Goal: Task Accomplishment & Management: Use online tool/utility

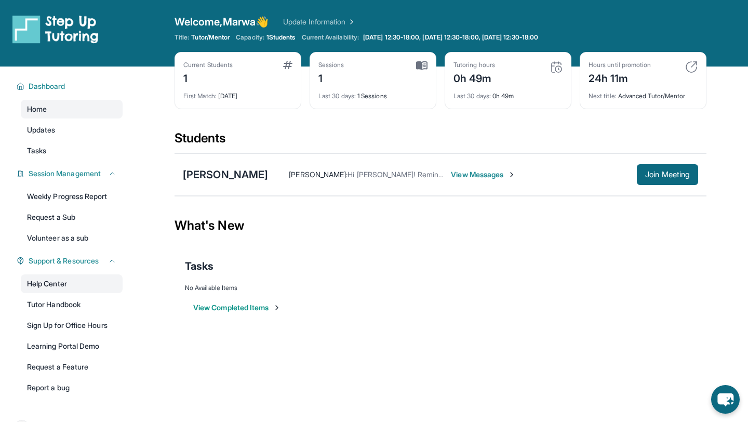
click at [69, 285] on link "Help Center" at bounding box center [72, 283] width 102 height 19
click at [56, 130] on span "Updates" at bounding box center [41, 130] width 29 height 10
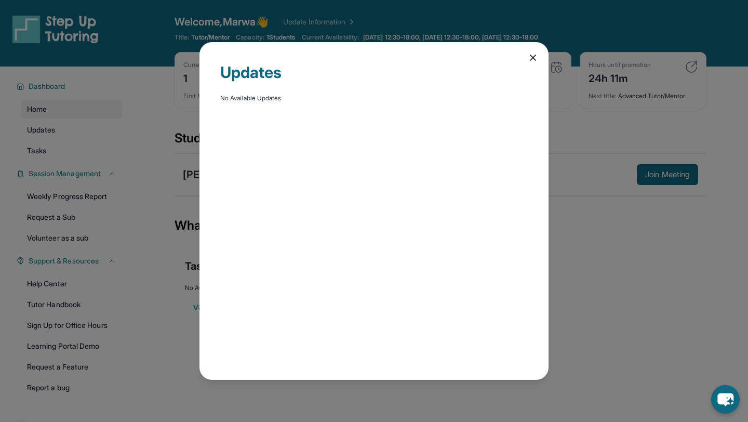
click at [53, 147] on div "Updates No Available Updates" at bounding box center [374, 211] width 748 height 422
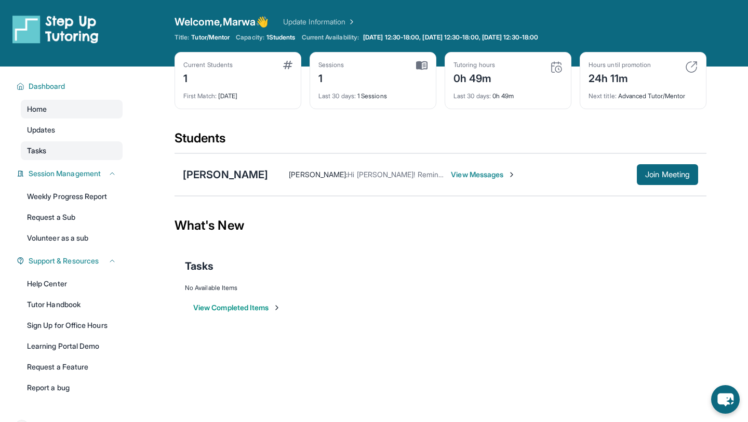
click at [65, 153] on link "Tasks" at bounding box center [72, 150] width 102 height 19
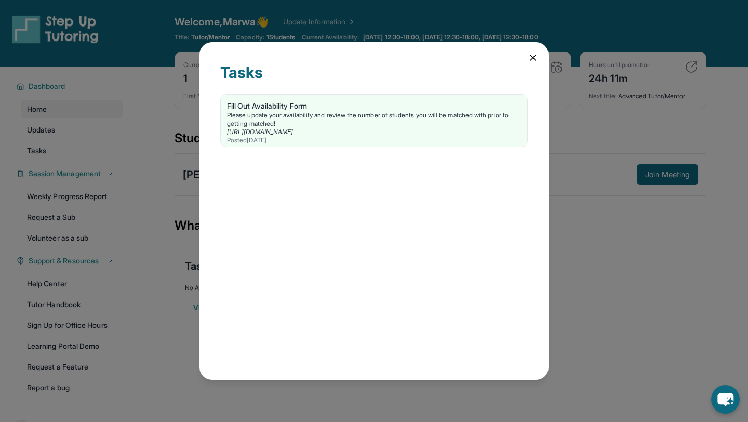
click at [90, 155] on div "Tasks Fill Out Availability Form Please update your availability and review the…" at bounding box center [374, 211] width 748 height 422
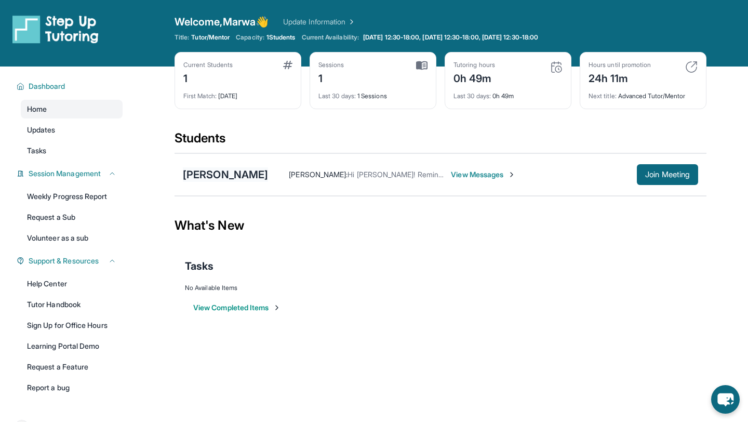
click at [222, 176] on div "[PERSON_NAME]" at bounding box center [225, 174] width 85 height 15
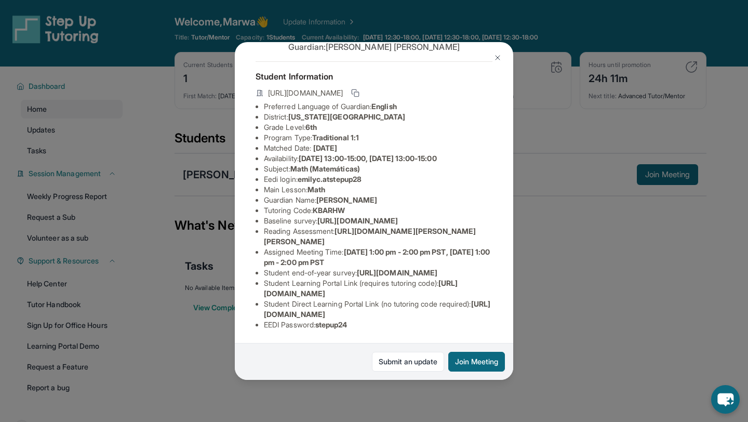
scroll to position [55, 0]
drag, startPoint x: 301, startPoint y: 158, endPoint x: 418, endPoint y: 160, distance: 116.9
click at [418, 174] on li "Eedi login : emilyc.atstepup28" at bounding box center [378, 179] width 229 height 10
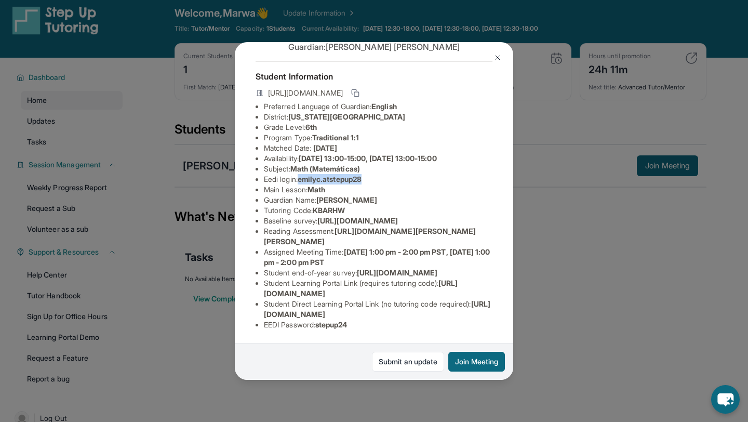
scroll to position [11, 0]
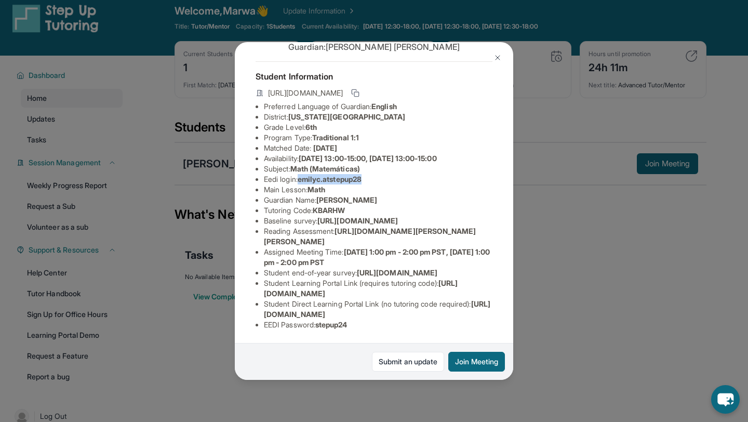
copy span "emilyc.atstepup28"
drag, startPoint x: 353, startPoint y: 322, endPoint x: 319, endPoint y: 320, distance: 34.3
click at [319, 320] on li "EEDI Password : stepup24" at bounding box center [378, 324] width 229 height 10
copy span "stepup24"
click at [586, 179] on div "[PERSON_NAME] Guardian: [PERSON_NAME] Student Information [URL][DOMAIN_NAME] Pr…" at bounding box center [374, 211] width 748 height 422
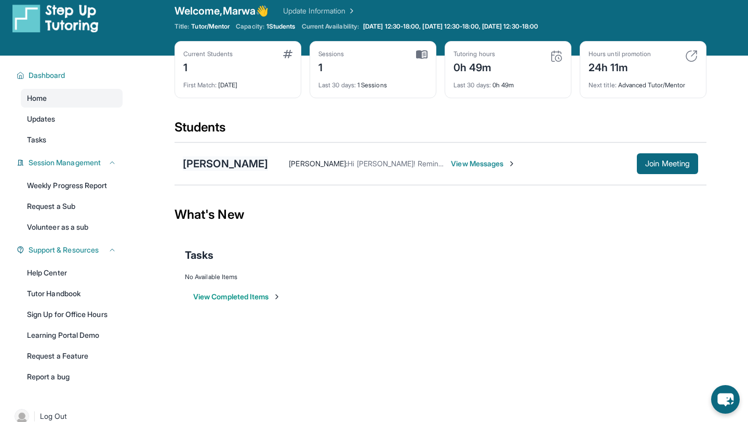
click at [222, 162] on div "[PERSON_NAME]" at bounding box center [225, 163] width 85 height 15
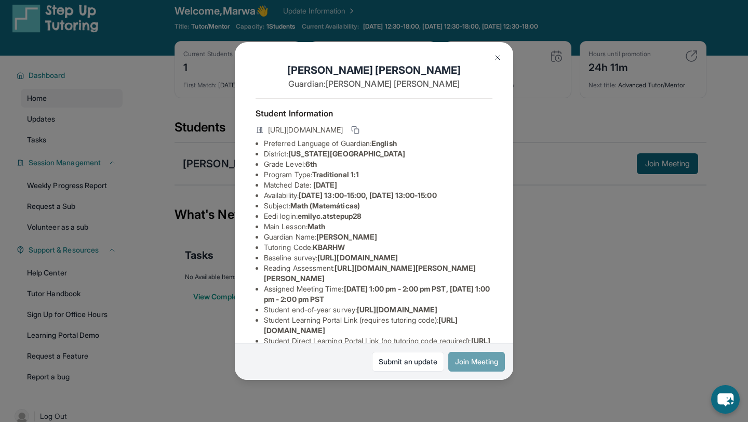
click at [495, 360] on button "Join Meeting" at bounding box center [476, 362] width 57 height 20
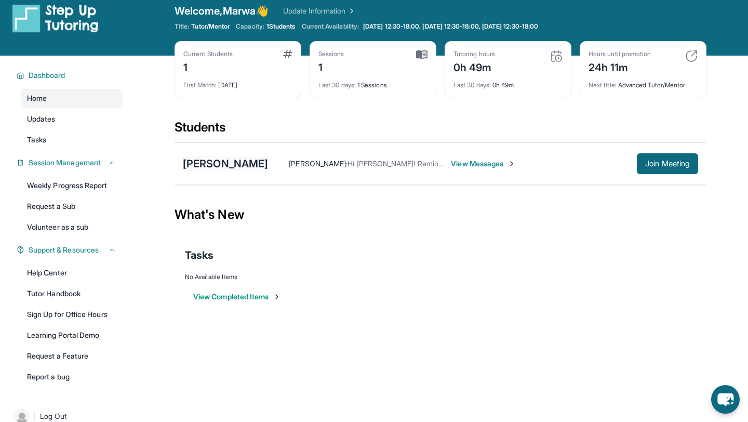
click at [241, 163] on div "[PERSON_NAME]" at bounding box center [225, 163] width 85 height 15
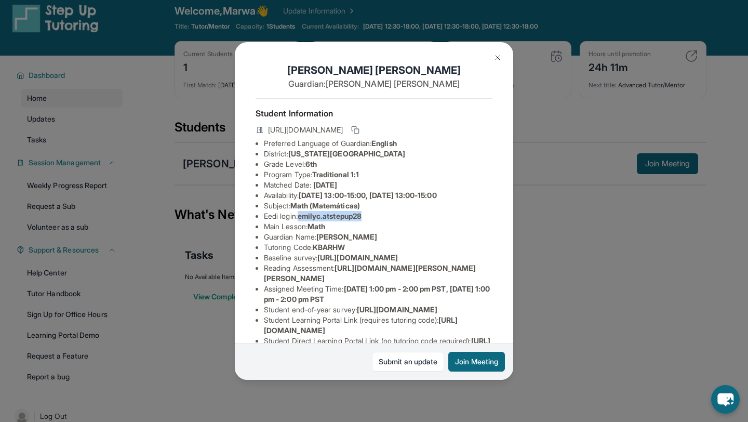
drag, startPoint x: 373, startPoint y: 216, endPoint x: 303, endPoint y: 215, distance: 70.1
click at [303, 215] on li "Eedi login : emilyc.atstepup28" at bounding box center [378, 216] width 229 height 10
copy span "emilyc.atstepup28"
click at [323, 167] on li "Grade Level: 6th" at bounding box center [378, 164] width 229 height 10
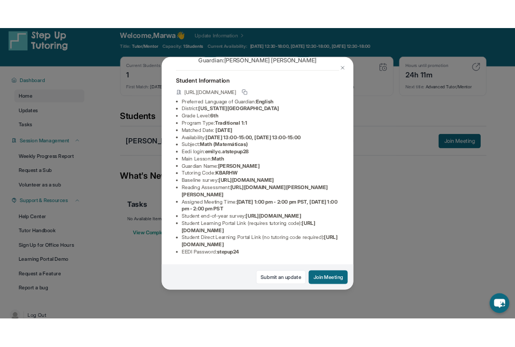
scroll to position [120, 0]
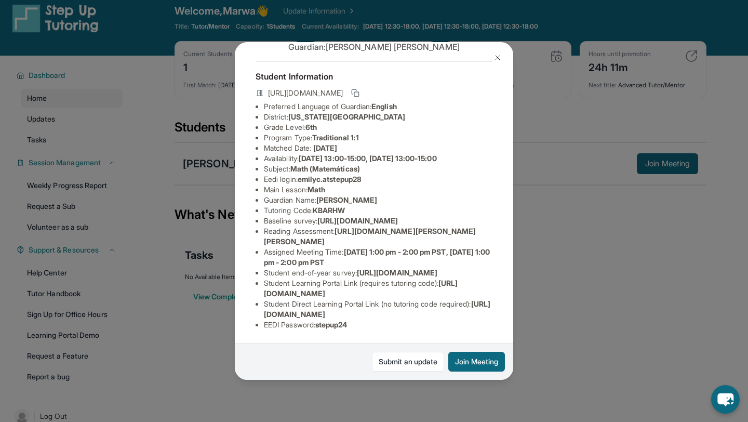
click at [331, 321] on span "stepup24" at bounding box center [331, 324] width 32 height 9
drag, startPoint x: 354, startPoint y: 325, endPoint x: 320, endPoint y: 325, distance: 34.3
click at [320, 325] on span "stepup24" at bounding box center [331, 324] width 32 height 9
copy span "stepup24"
click at [571, 197] on div "[PERSON_NAME] Guardian: [PERSON_NAME] Student Information [URL][DOMAIN_NAME] Pr…" at bounding box center [374, 211] width 748 height 422
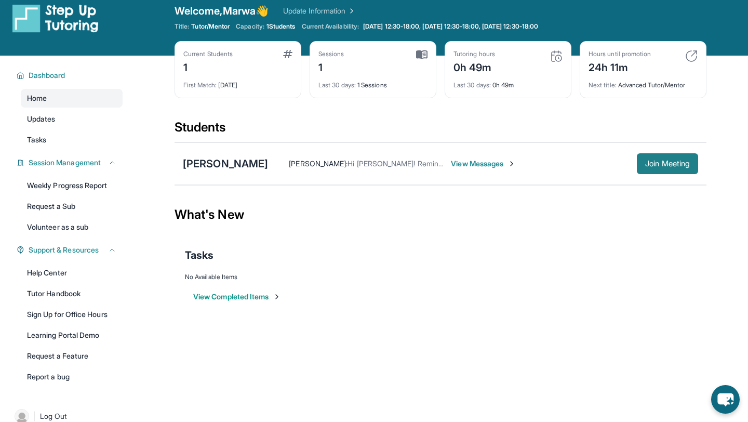
click at [664, 167] on span "Join Meeting" at bounding box center [667, 163] width 45 height 6
